Goal: Task Accomplishment & Management: Complete application form

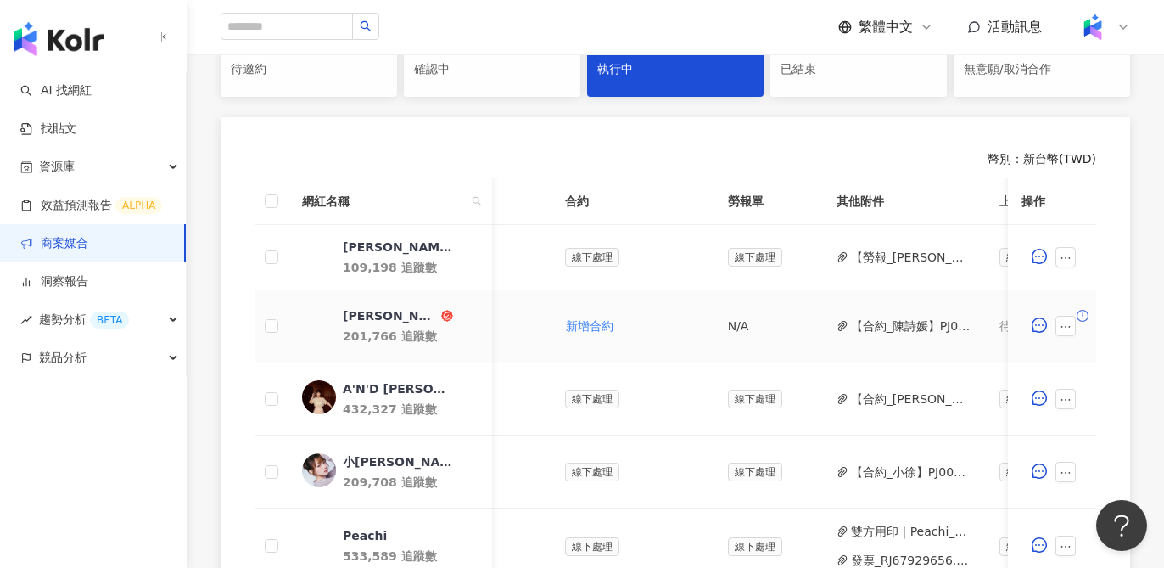
scroll to position [0, 468]
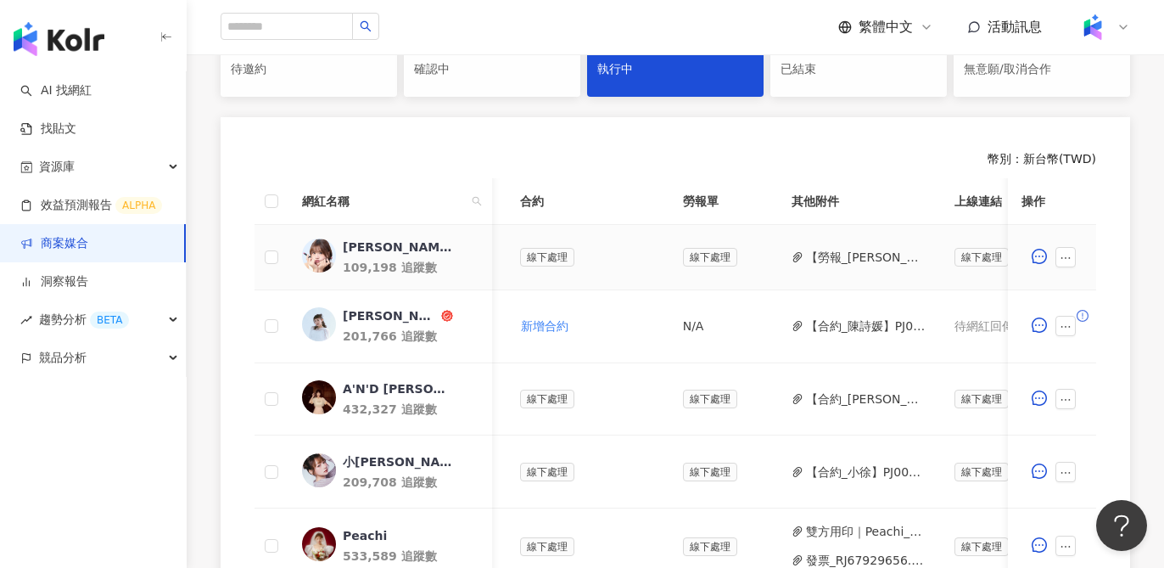
click at [828, 263] on button "【勞報_[PERSON_NAME]】PJ0001576 佳麗寶化工_KANEBO_循環精華粉底彩妝新品_202507 (1).pdf" at bounding box center [866, 257] width 121 height 19
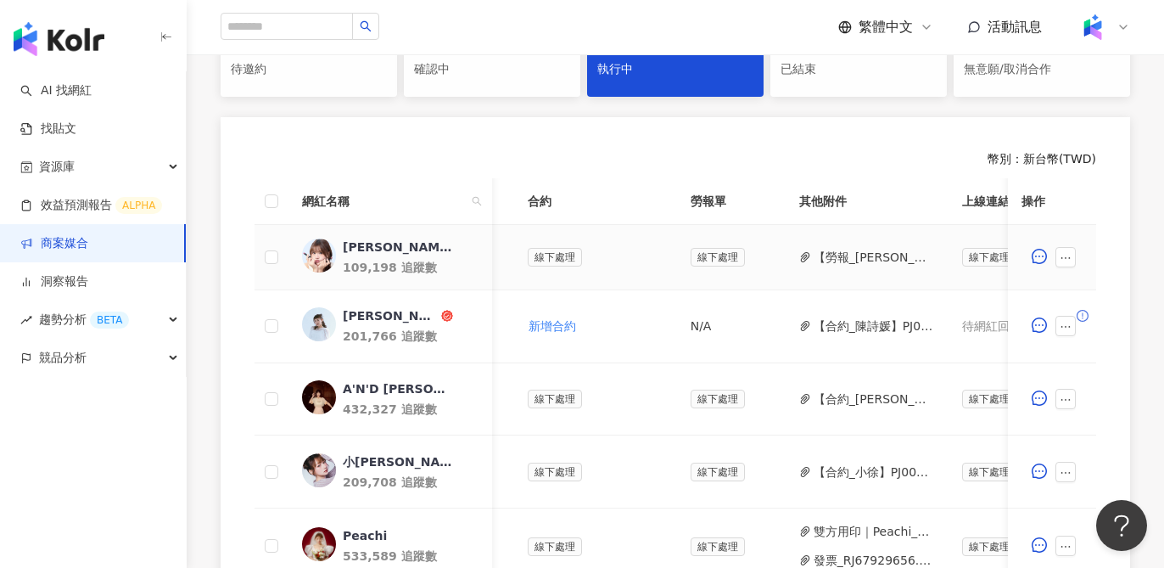
scroll to position [0, 882]
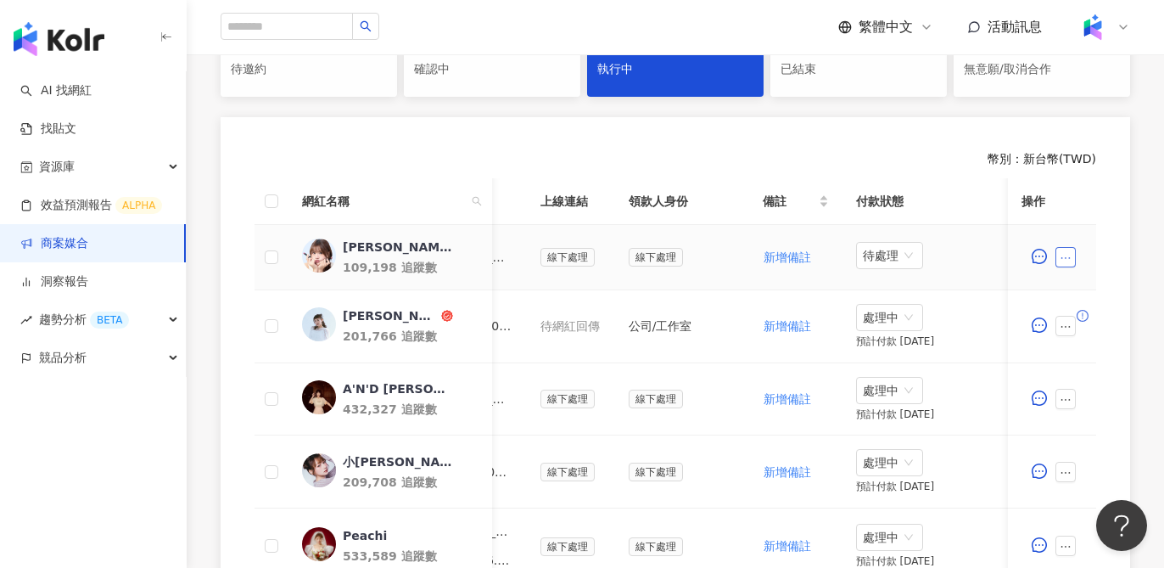
click at [1069, 257] on icon "ellipsis" at bounding box center [1066, 258] width 9 height 2
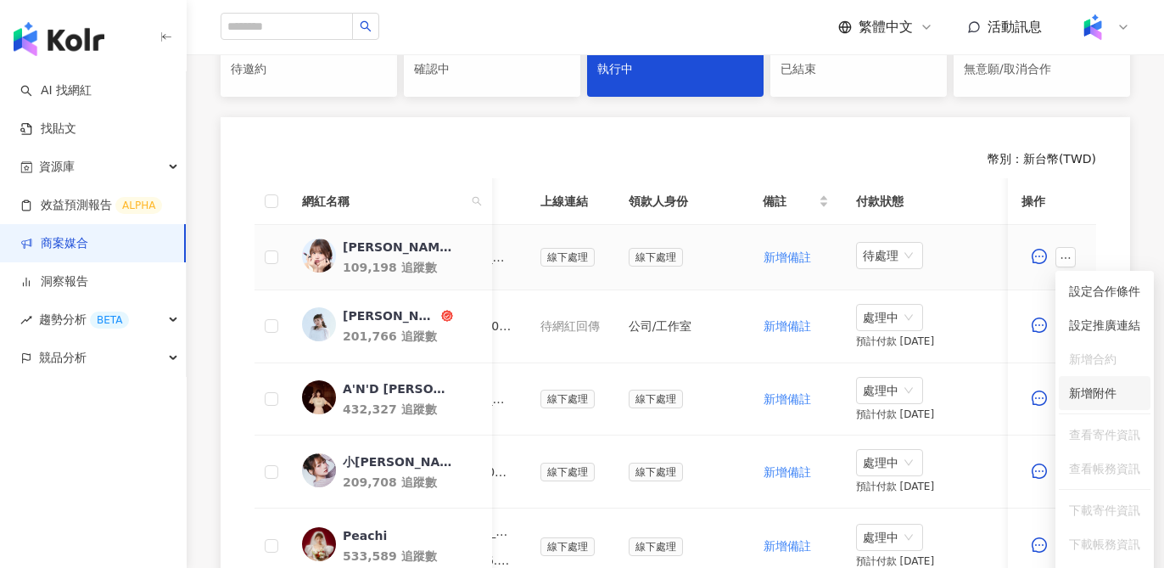
click at [1076, 389] on span "新增附件" at bounding box center [1093, 393] width 48 height 14
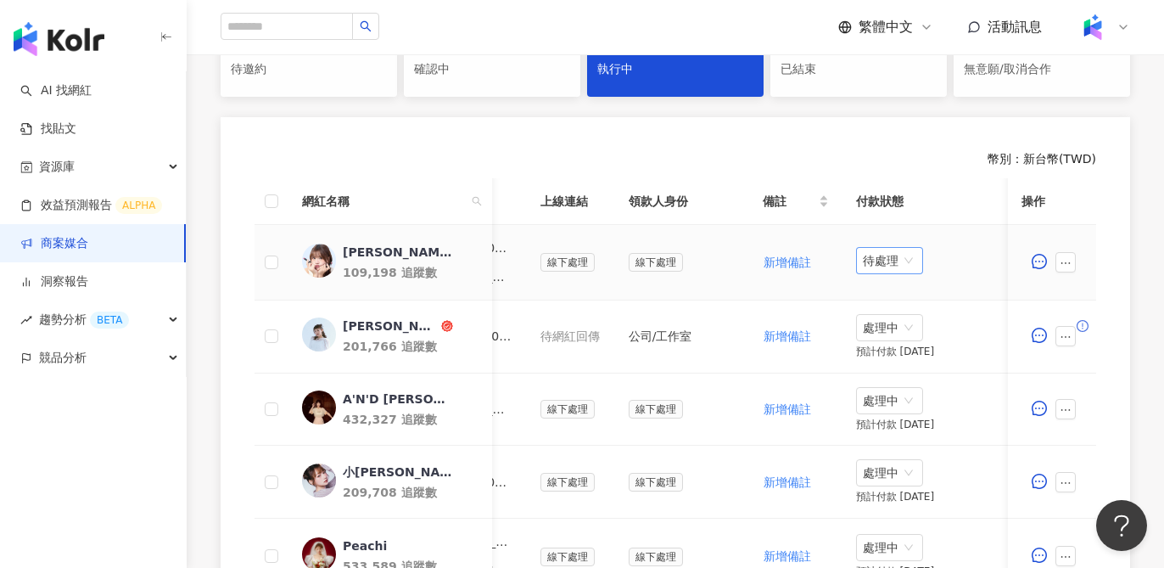
click at [894, 263] on span "待處理" at bounding box center [889, 260] width 53 height 25
click at [886, 326] on div "處理中" at bounding box center [890, 324] width 48 height 19
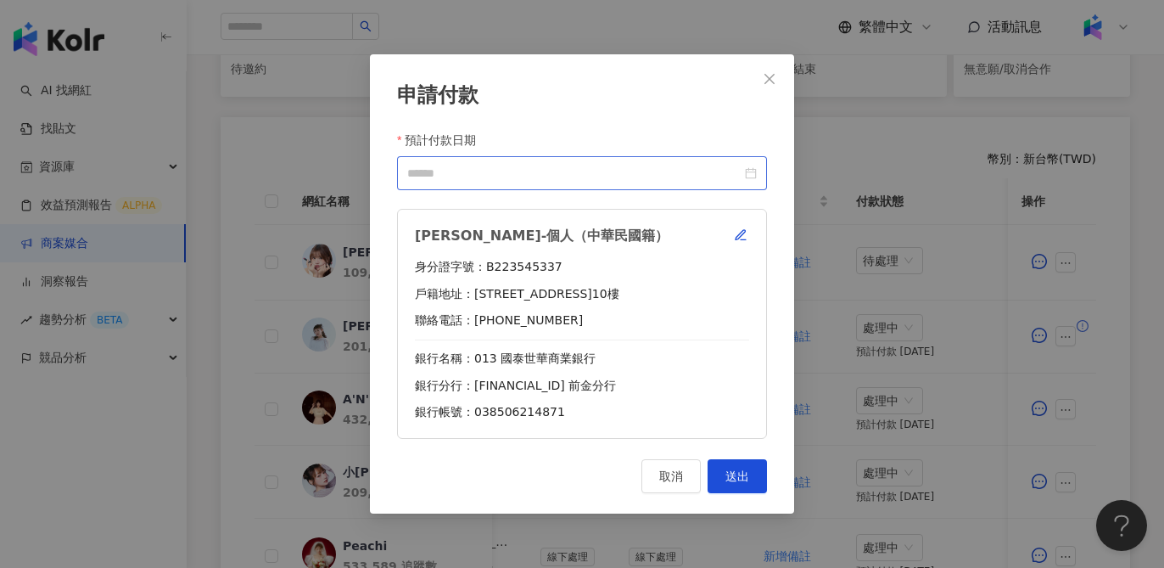
click at [755, 177] on div at bounding box center [582, 173] width 350 height 19
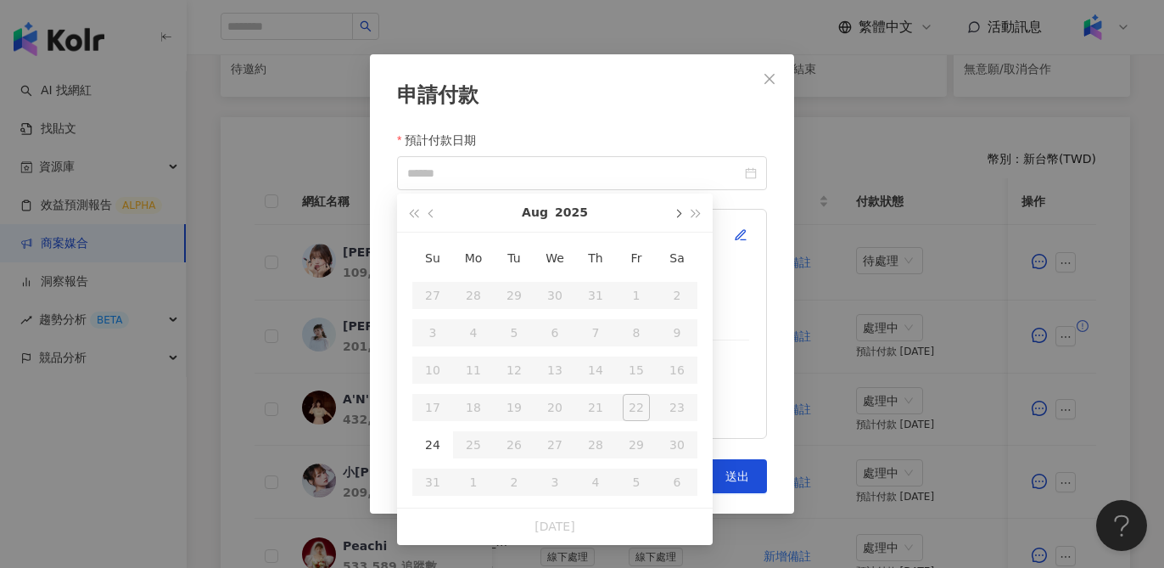
click at [672, 212] on button "button" at bounding box center [677, 212] width 19 height 38
type input "**********"
click at [562, 333] on div "10" at bounding box center [554, 332] width 27 height 27
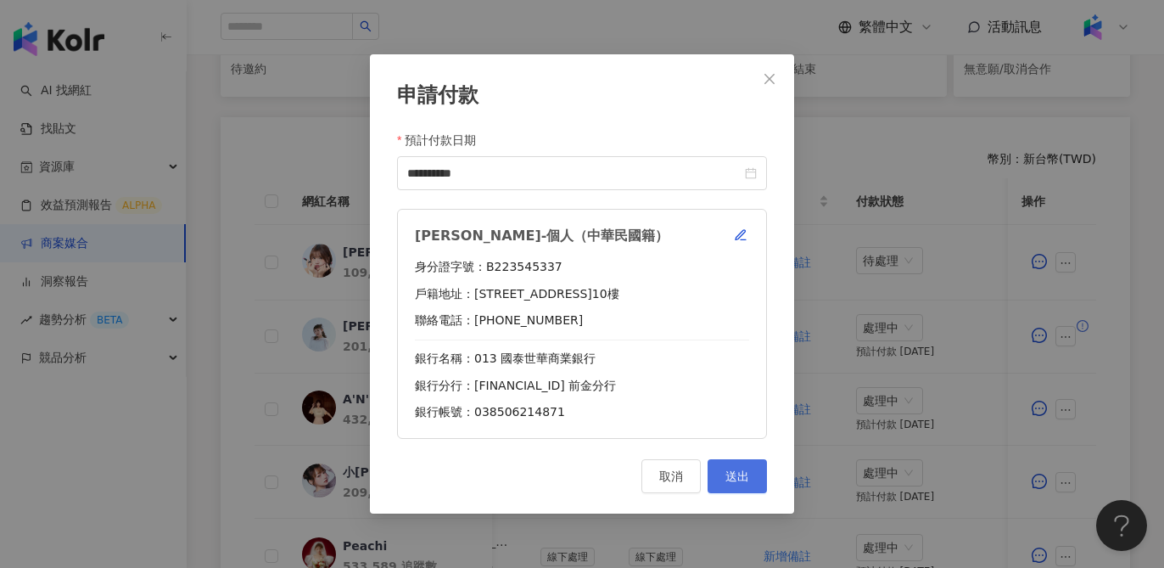
click at [764, 464] on button "送出" at bounding box center [737, 476] width 59 height 34
